Goal: Find specific page/section: Find specific page/section

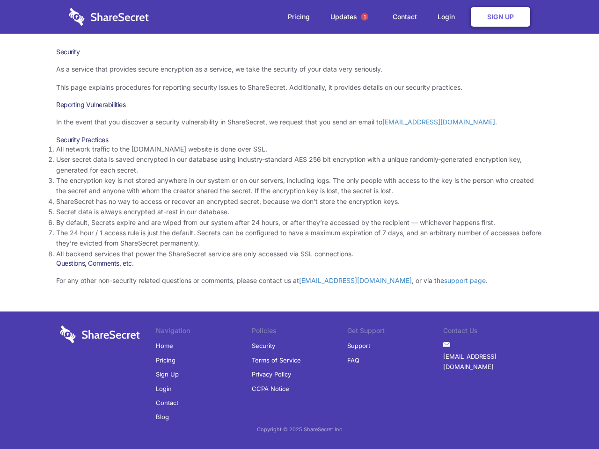
click at [300, 225] on li "By default, Secrets expire and are wiped from our system after 24 hours, or aft…" at bounding box center [299, 223] width 487 height 10
click at [365, 17] on span "1" at bounding box center [364, 16] width 7 height 7
